Goal: Task Accomplishment & Management: Use online tool/utility

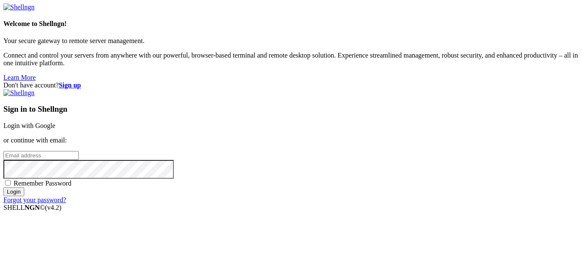
click at [55, 122] on link "Login with Google" at bounding box center [29, 125] width 52 height 7
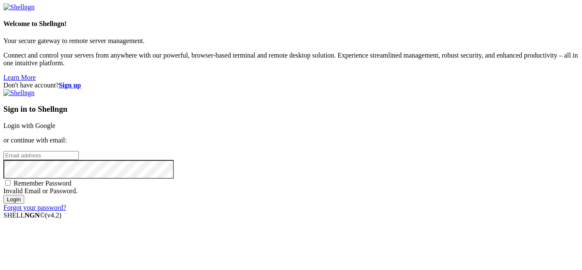
click at [79, 151] on input "email" at bounding box center [40, 155] width 75 height 9
type input "[EMAIL_ADDRESS][DOMAIN_NAME]"
click at [3, 195] on input "Login" at bounding box center [13, 199] width 21 height 9
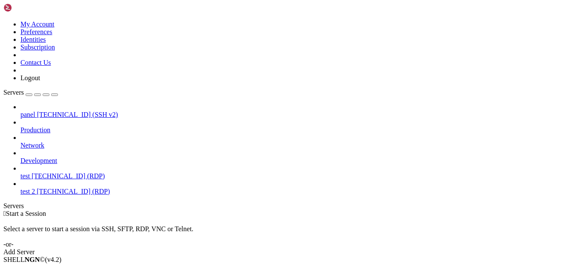
click at [46, 172] on span "[TECHNICAL_ID] (RDP)" at bounding box center [68, 175] width 73 height 7
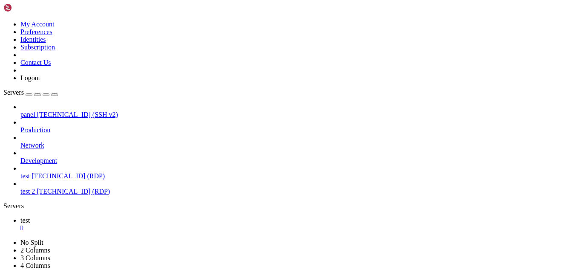
click at [35, 188] on span "test 2" at bounding box center [27, 191] width 14 height 7
click at [137, 224] on div "" at bounding box center [299, 228] width 558 height 8
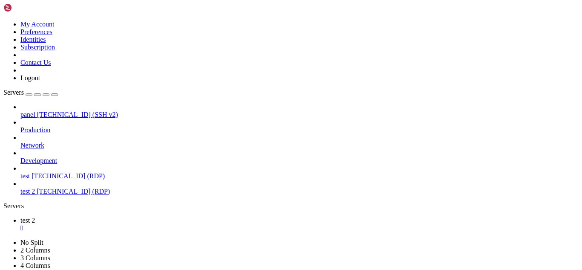
click at [82, 172] on span "[TECHNICAL_ID] (RDP)" at bounding box center [68, 175] width 73 height 7
click at [143, 224] on div "" at bounding box center [299, 228] width 558 height 8
